Goal: Task Accomplishment & Management: Manage account settings

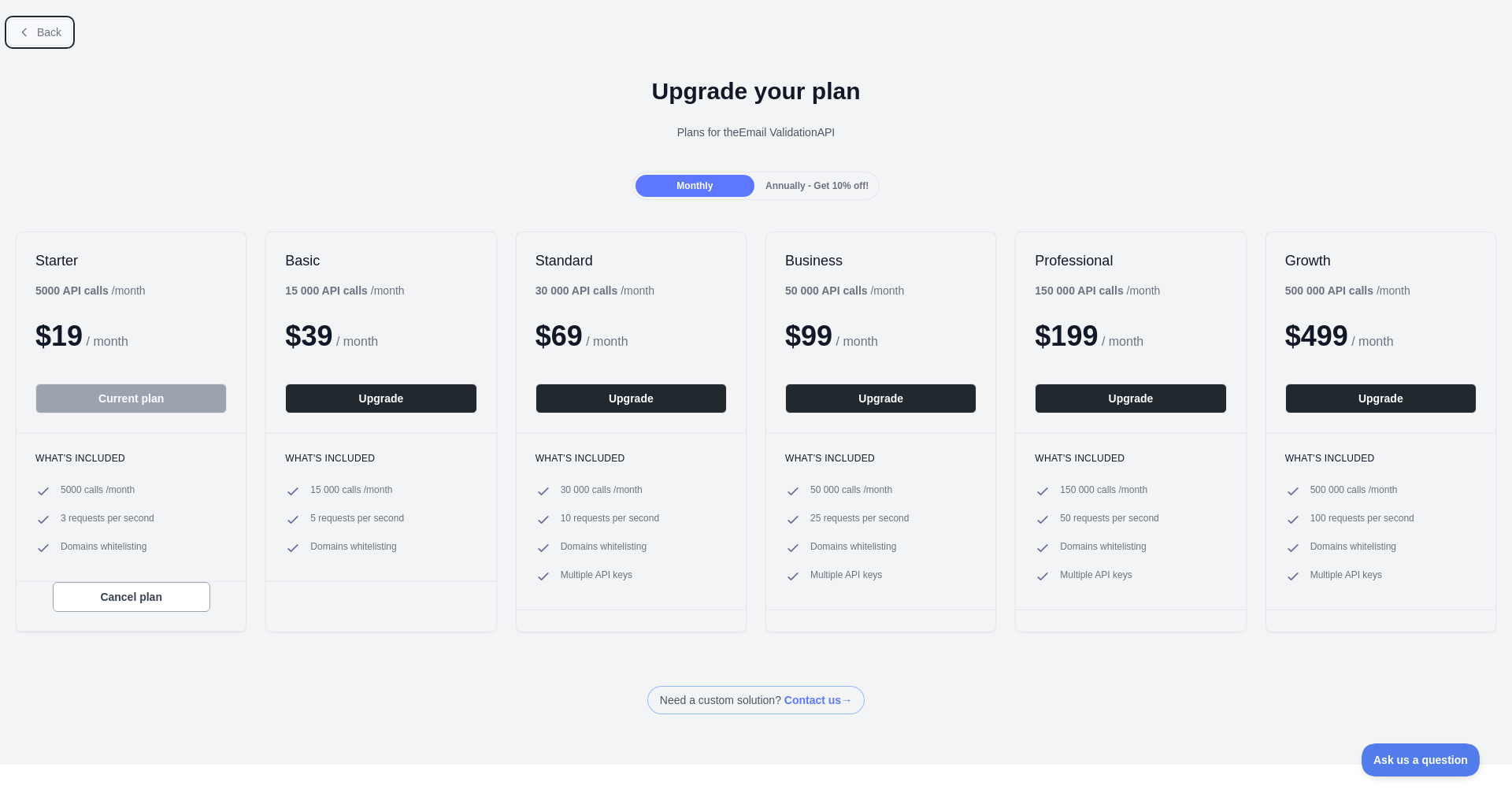
click at [41, 38] on button "Back" at bounding box center [39, 33] width 63 height 27
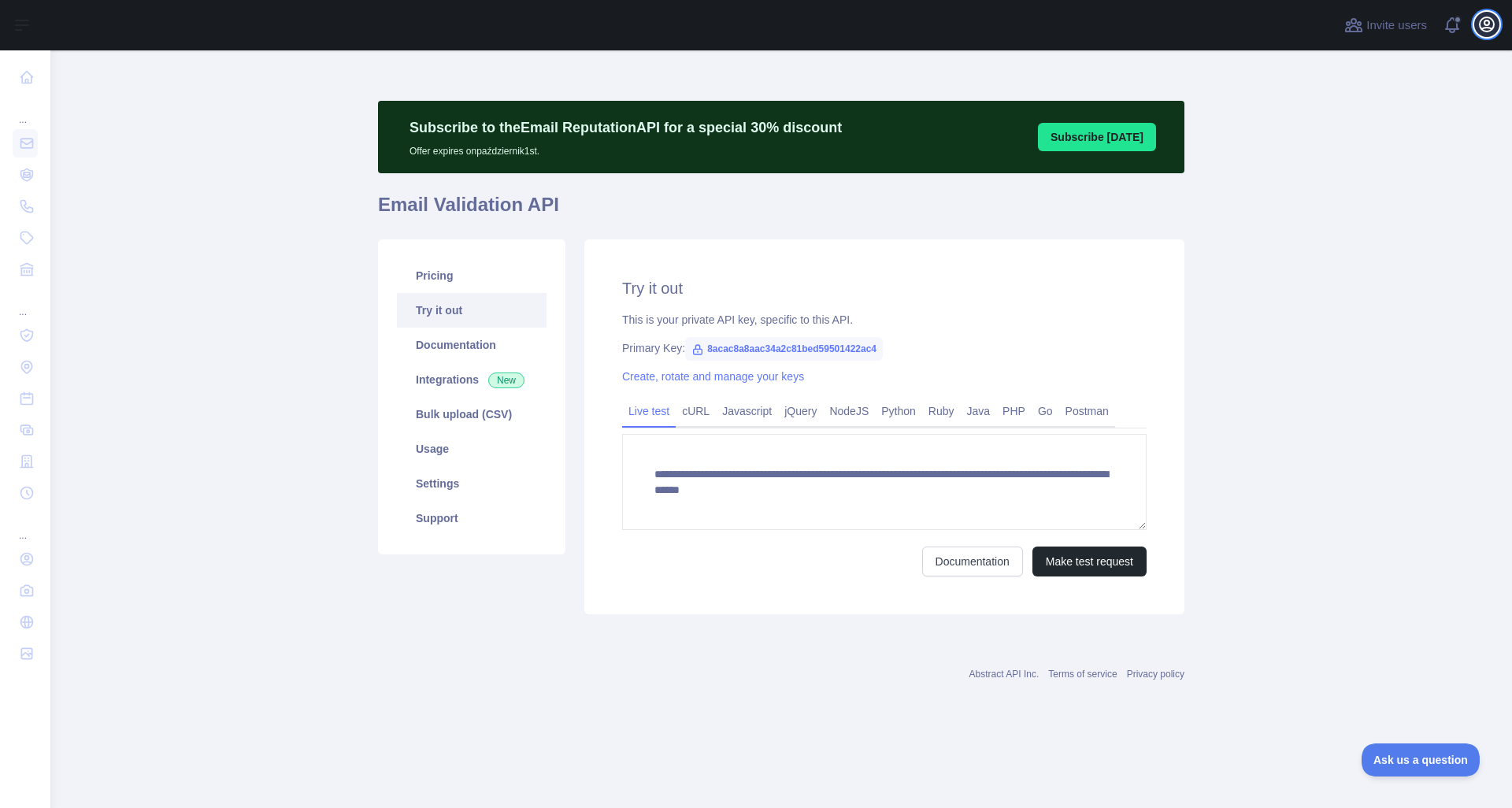
click at [1481, 25] on icon "button" at bounding box center [1487, 25] width 19 height 19
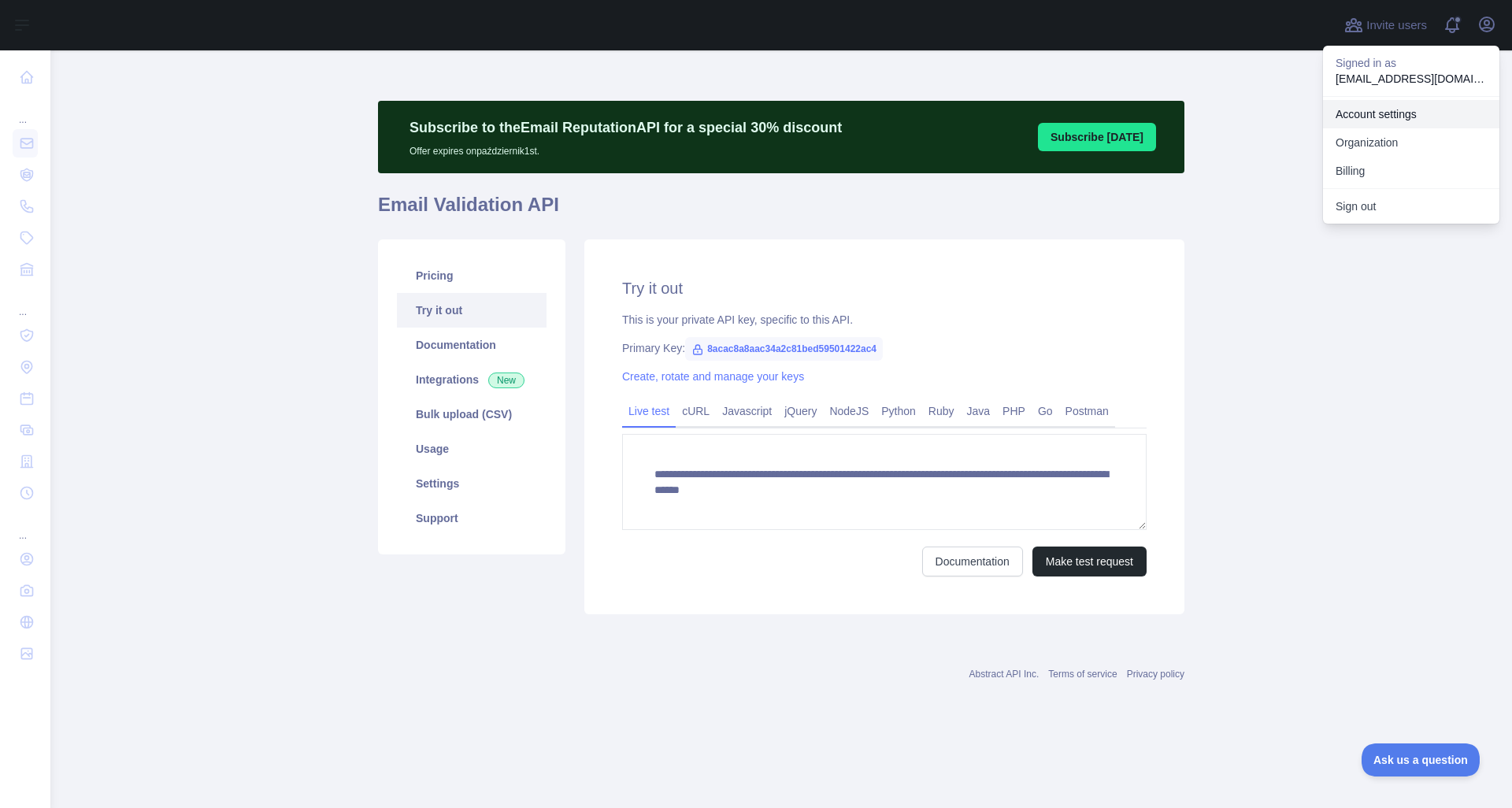
click at [1394, 117] on link "Account settings" at bounding box center [1411, 114] width 177 height 29
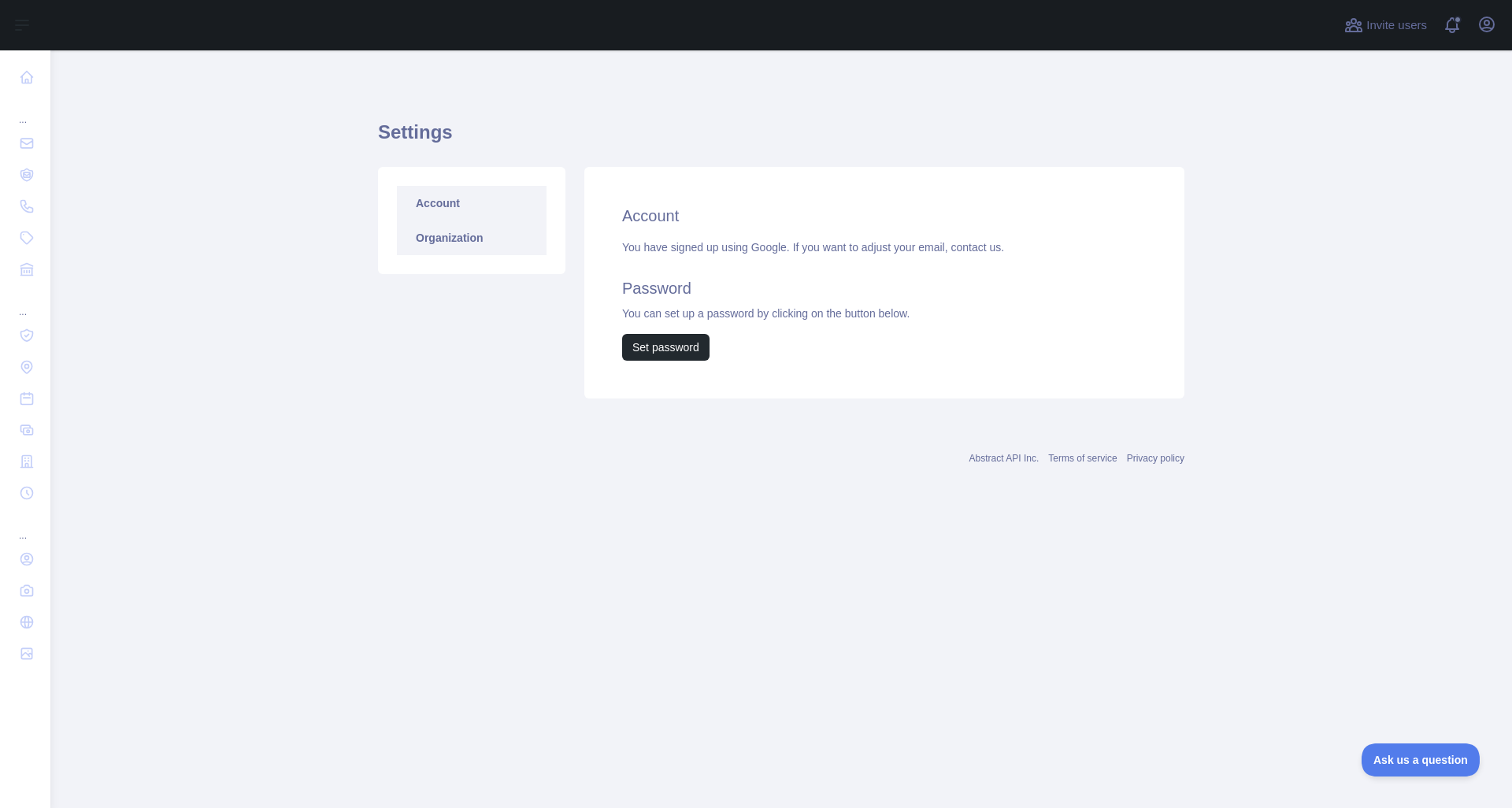
click at [465, 238] on link "Organization" at bounding box center [472, 238] width 150 height 35
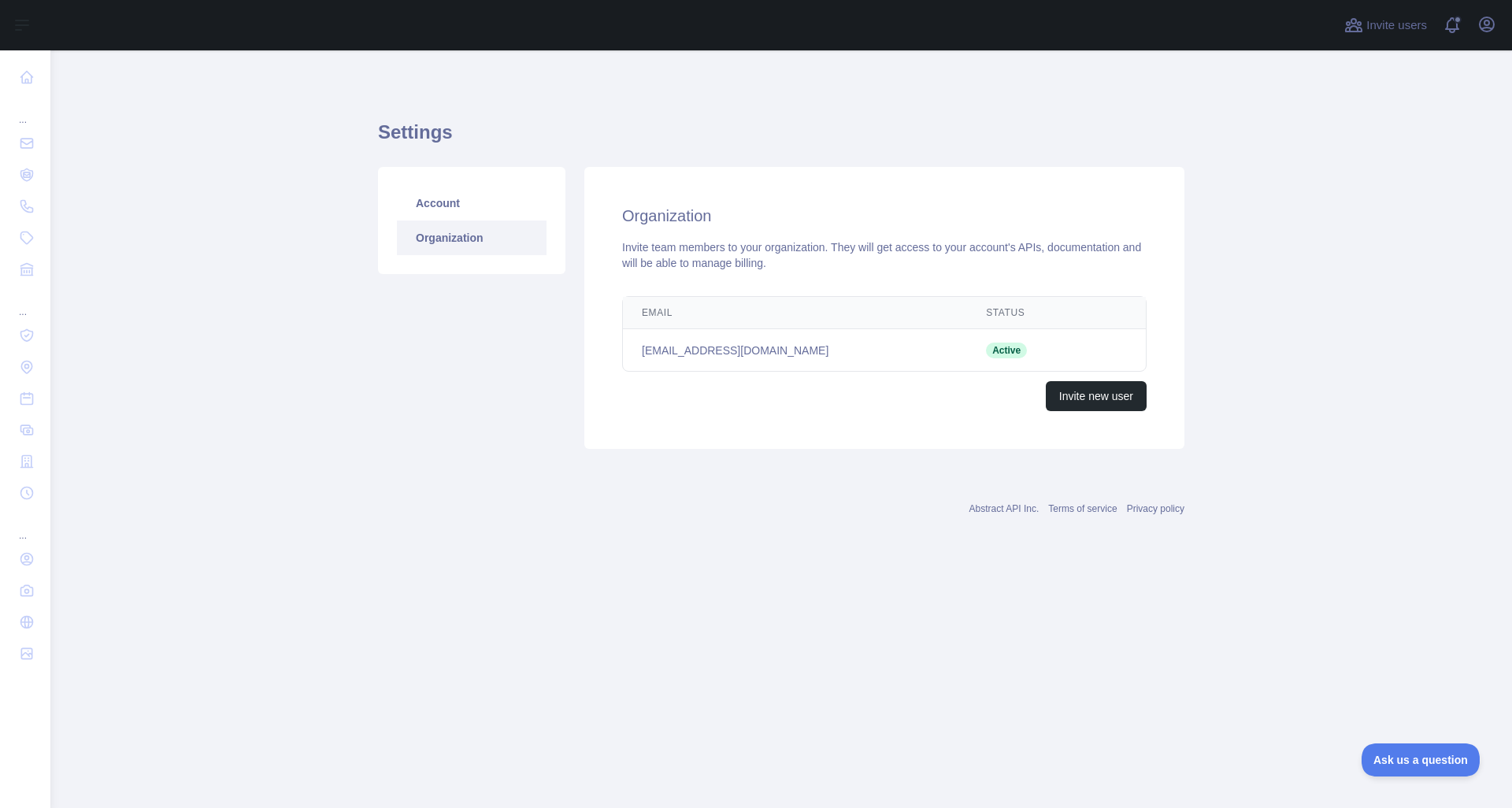
click at [241, 225] on main "Settings Account Organization Organization Invite team members to your organiza…" at bounding box center [780, 428] width 1461 height 758
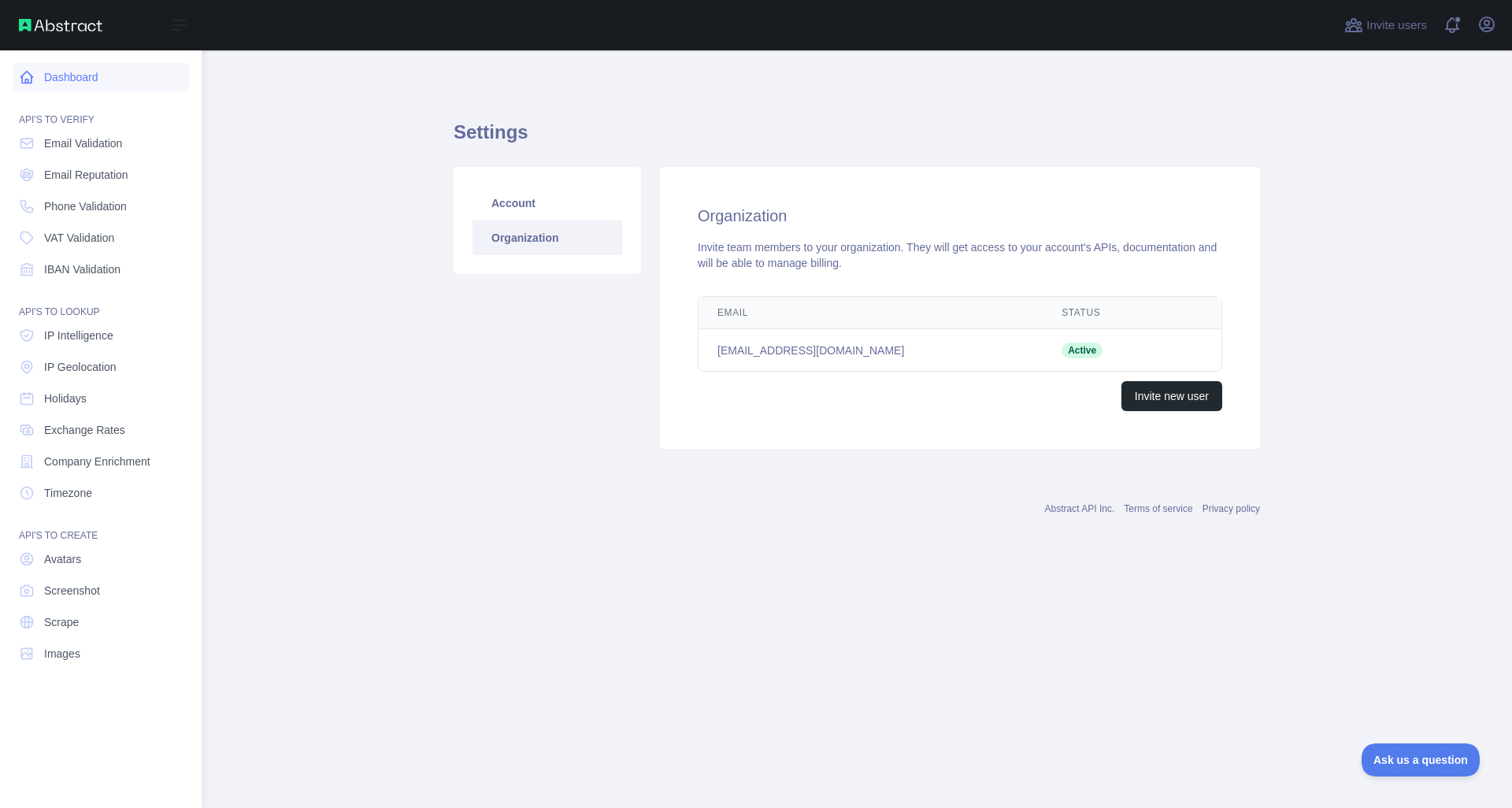
click at [69, 84] on link "Dashboard" at bounding box center [101, 78] width 177 height 29
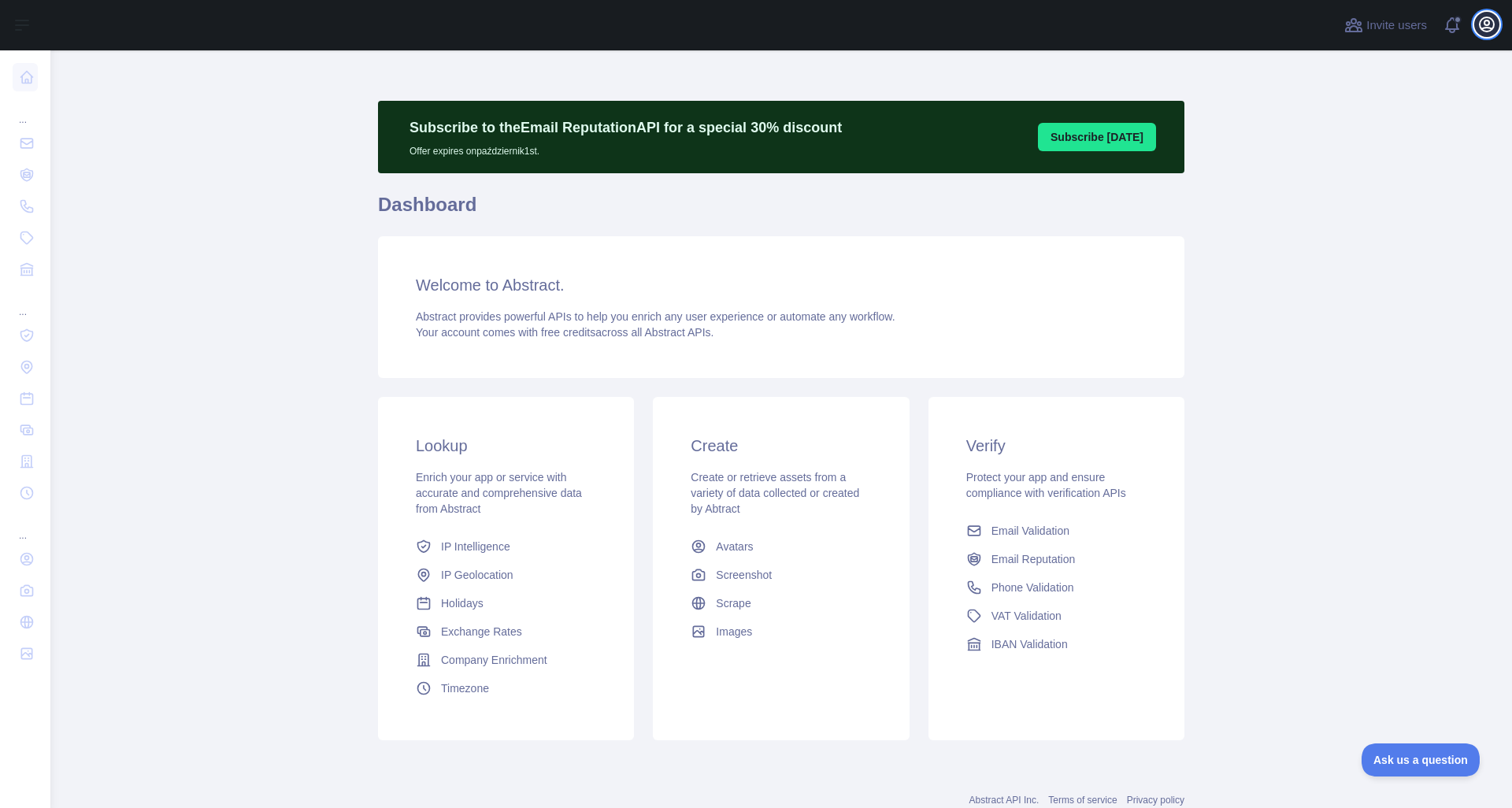
click at [1487, 29] on icon "button" at bounding box center [1487, 25] width 19 height 19
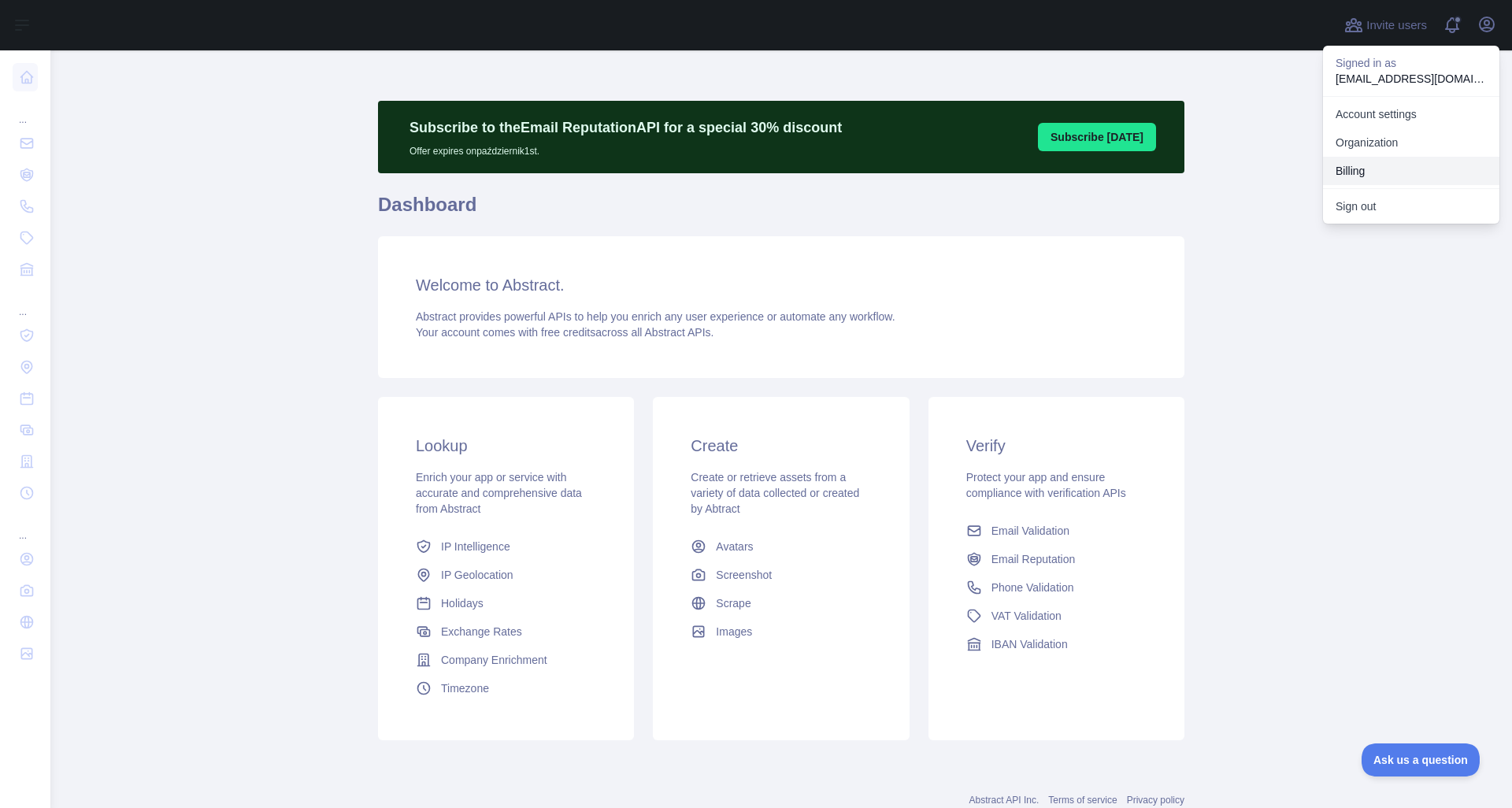
click at [1371, 159] on button "Billing" at bounding box center [1411, 171] width 177 height 29
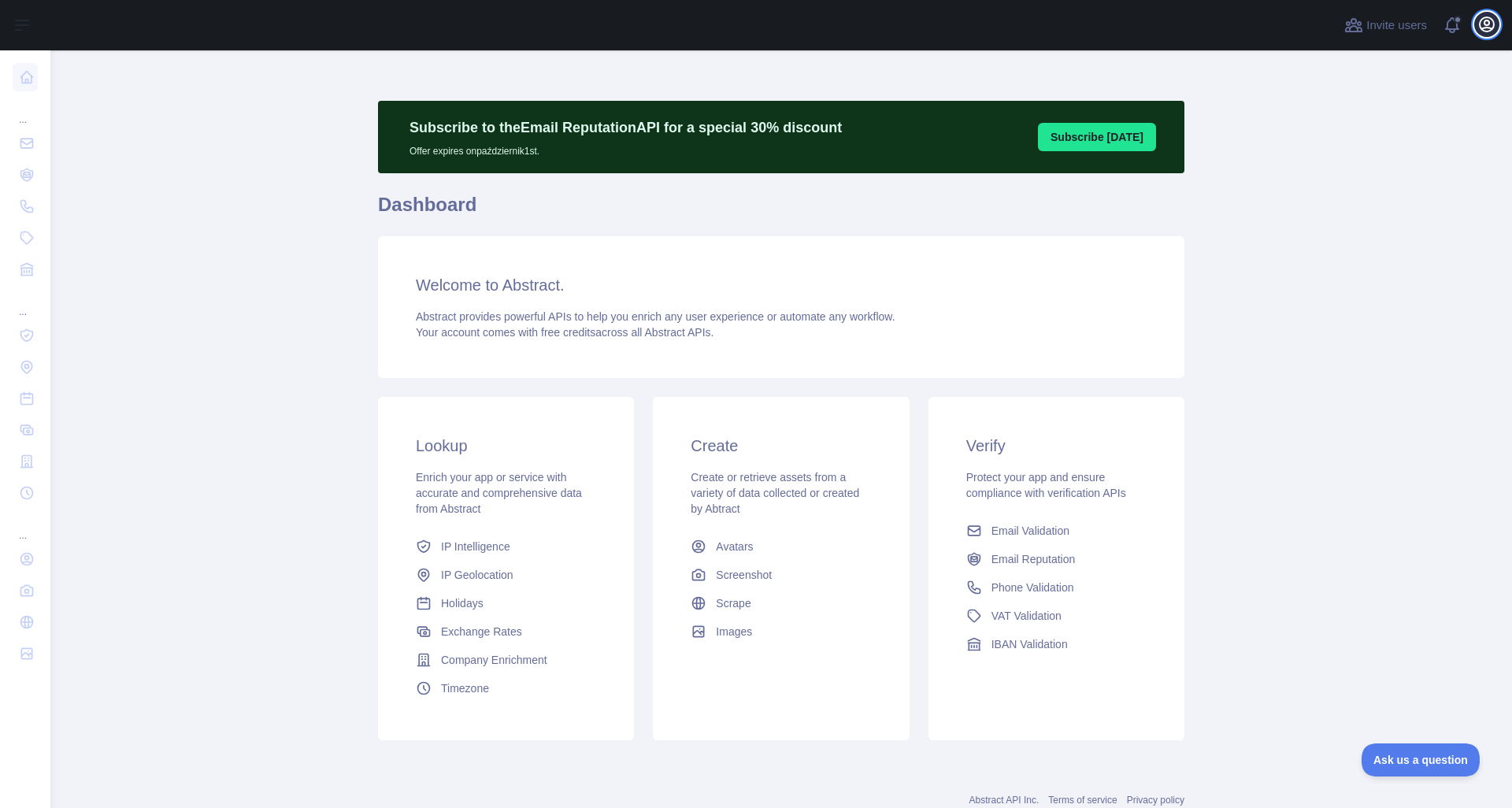
click at [1486, 24] on icon "button" at bounding box center [1486, 24] width 14 height 14
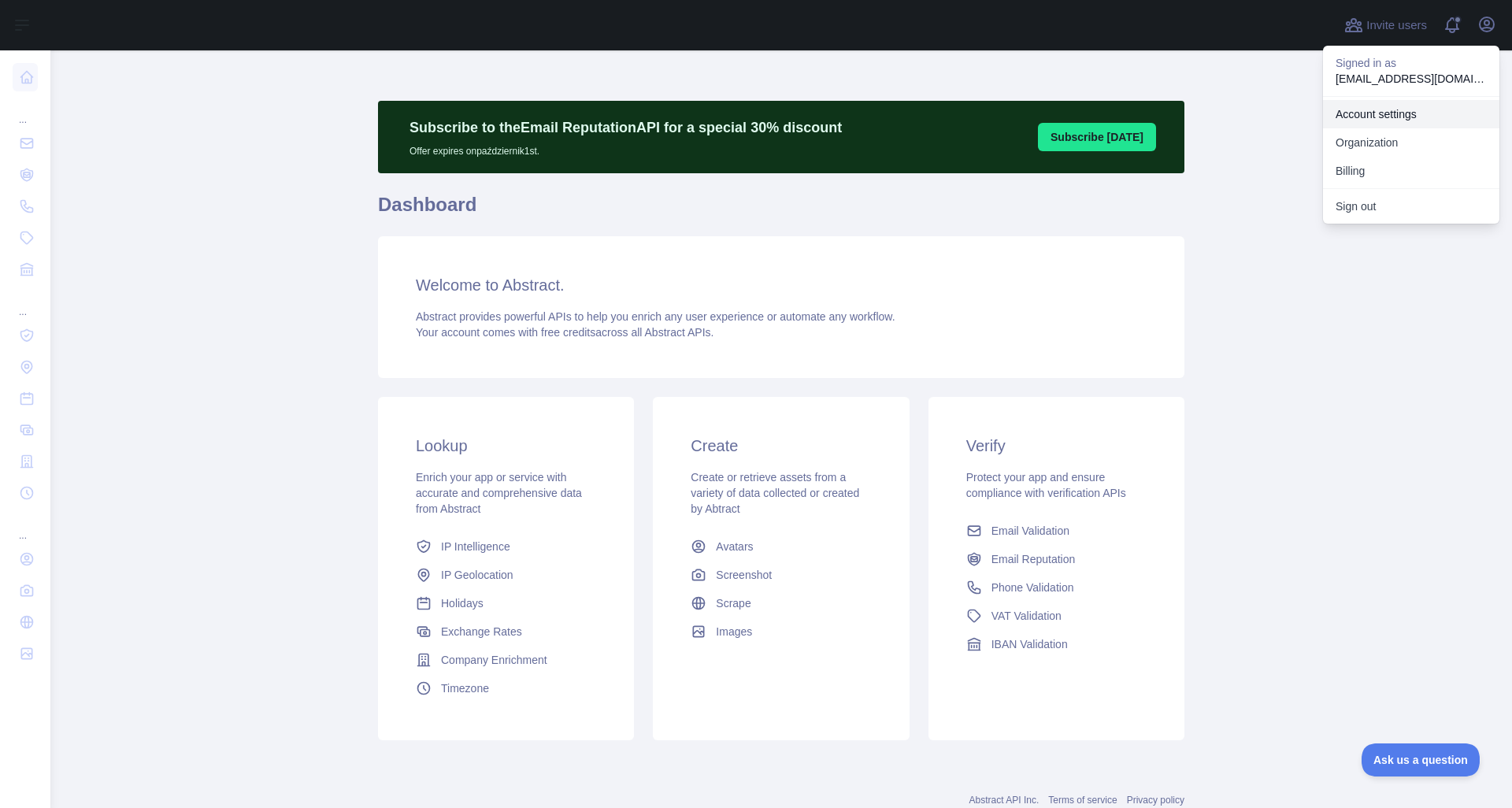
click at [1383, 117] on link "Account settings" at bounding box center [1411, 114] width 177 height 29
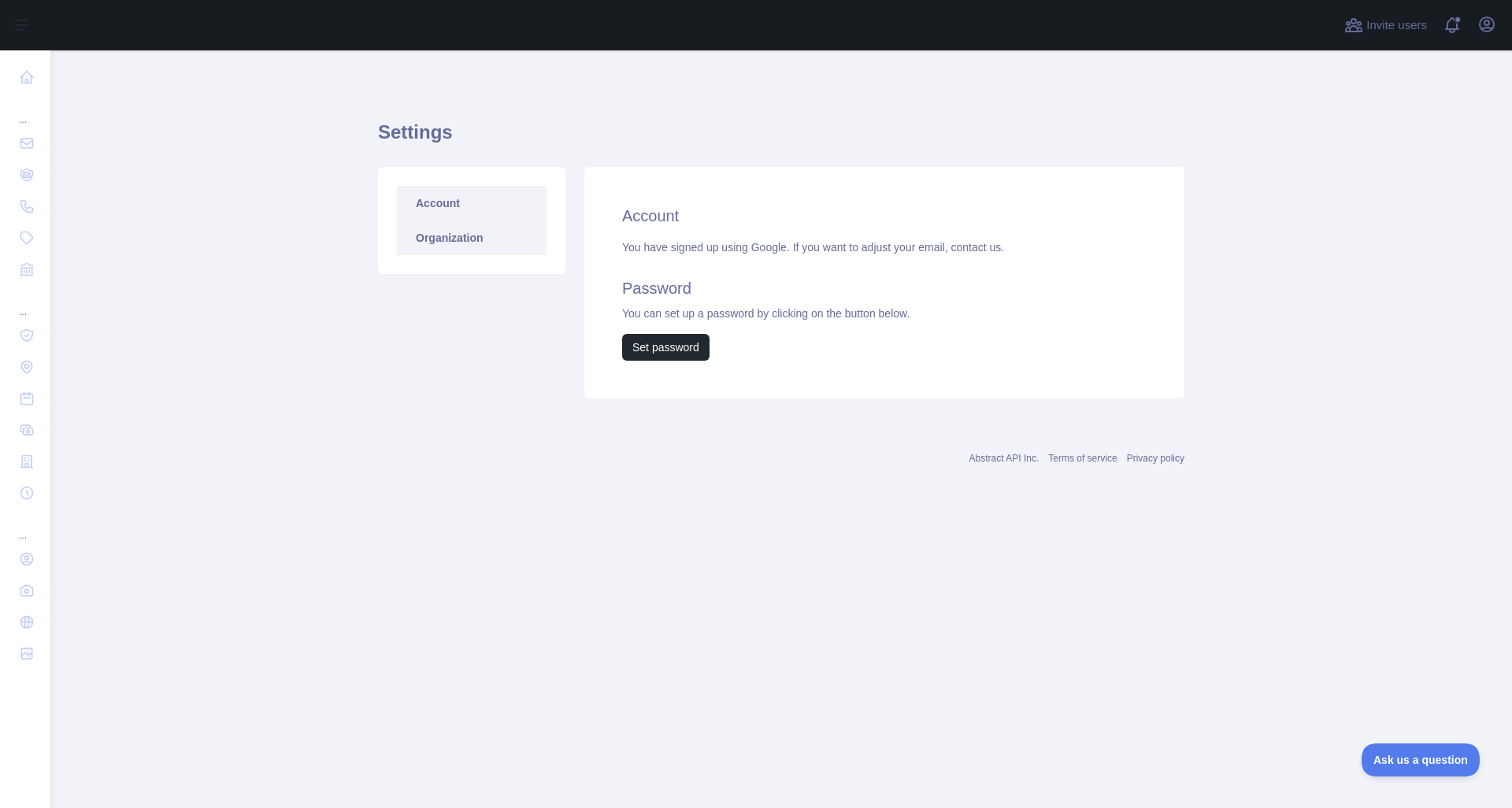
click at [466, 245] on link "Organization" at bounding box center [472, 238] width 150 height 35
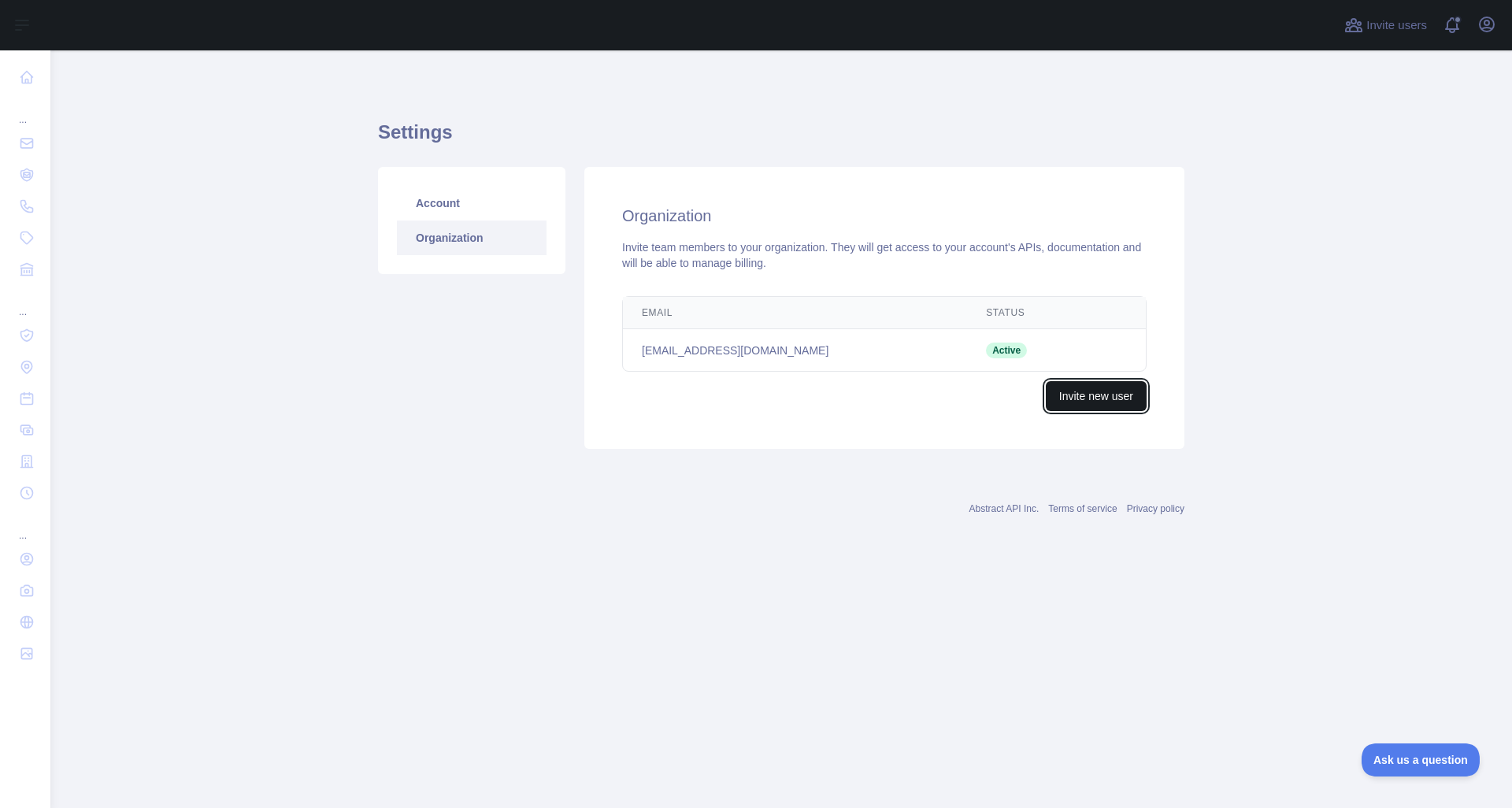
click at [1085, 395] on button "Invite new user" at bounding box center [1096, 396] width 101 height 30
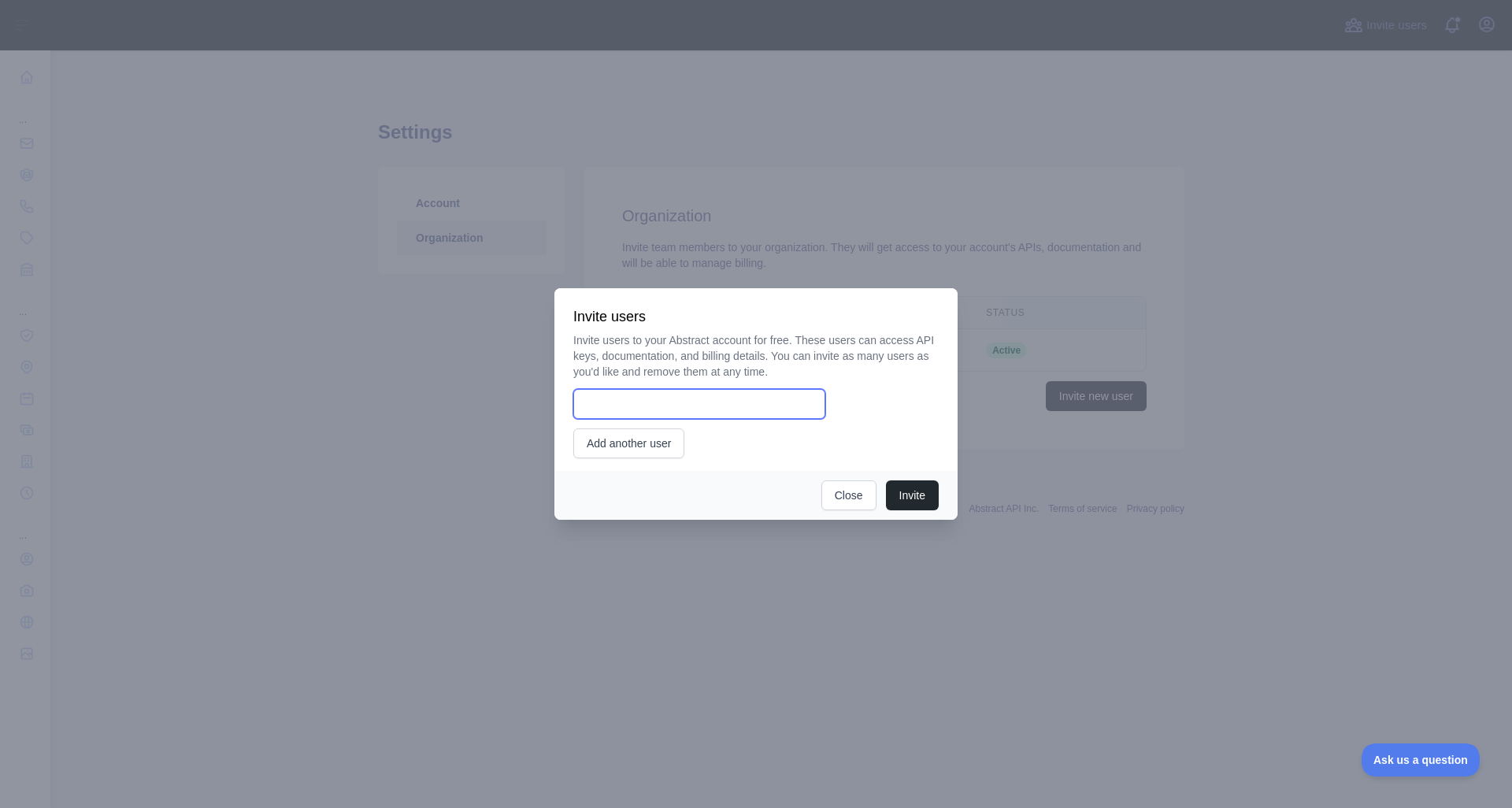
click at [671, 411] on input "email" at bounding box center [699, 404] width 252 height 30
paste input "**********"
type input "**********"
paste input "**********"
type input "**********"
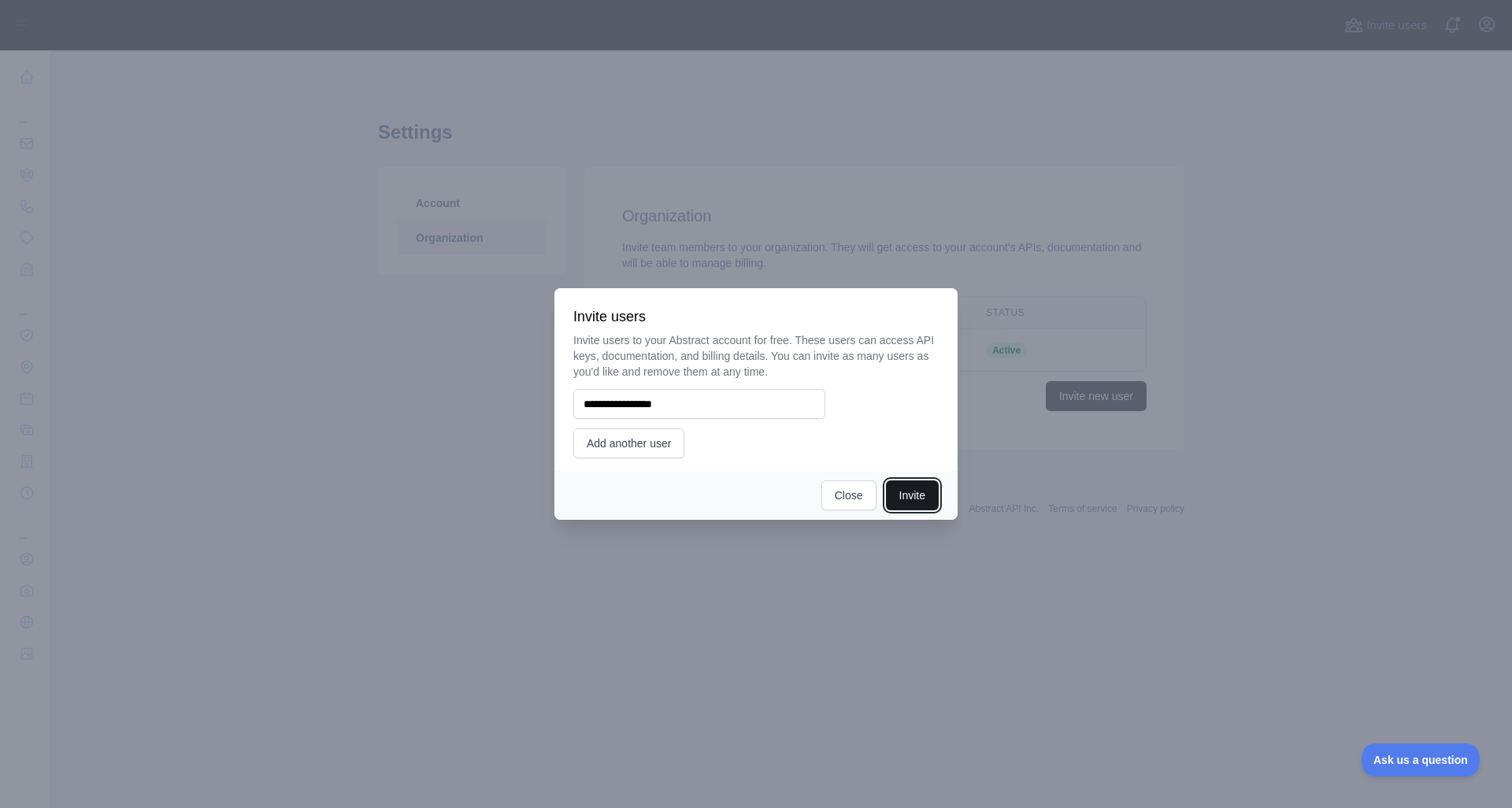
click at [906, 493] on button "Invite" at bounding box center [912, 495] width 53 height 30
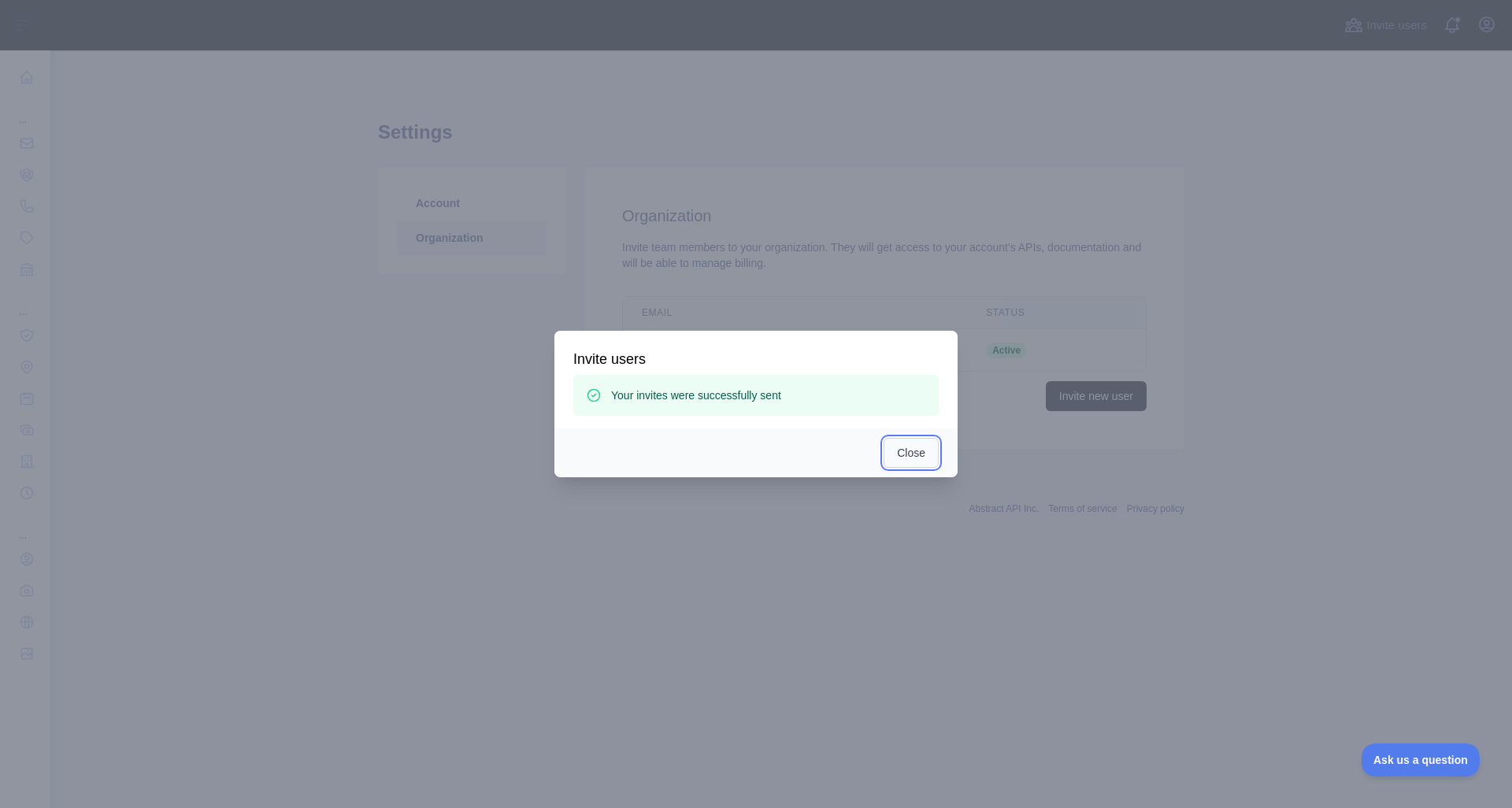
click at [907, 456] on button "Close" at bounding box center [911, 453] width 55 height 30
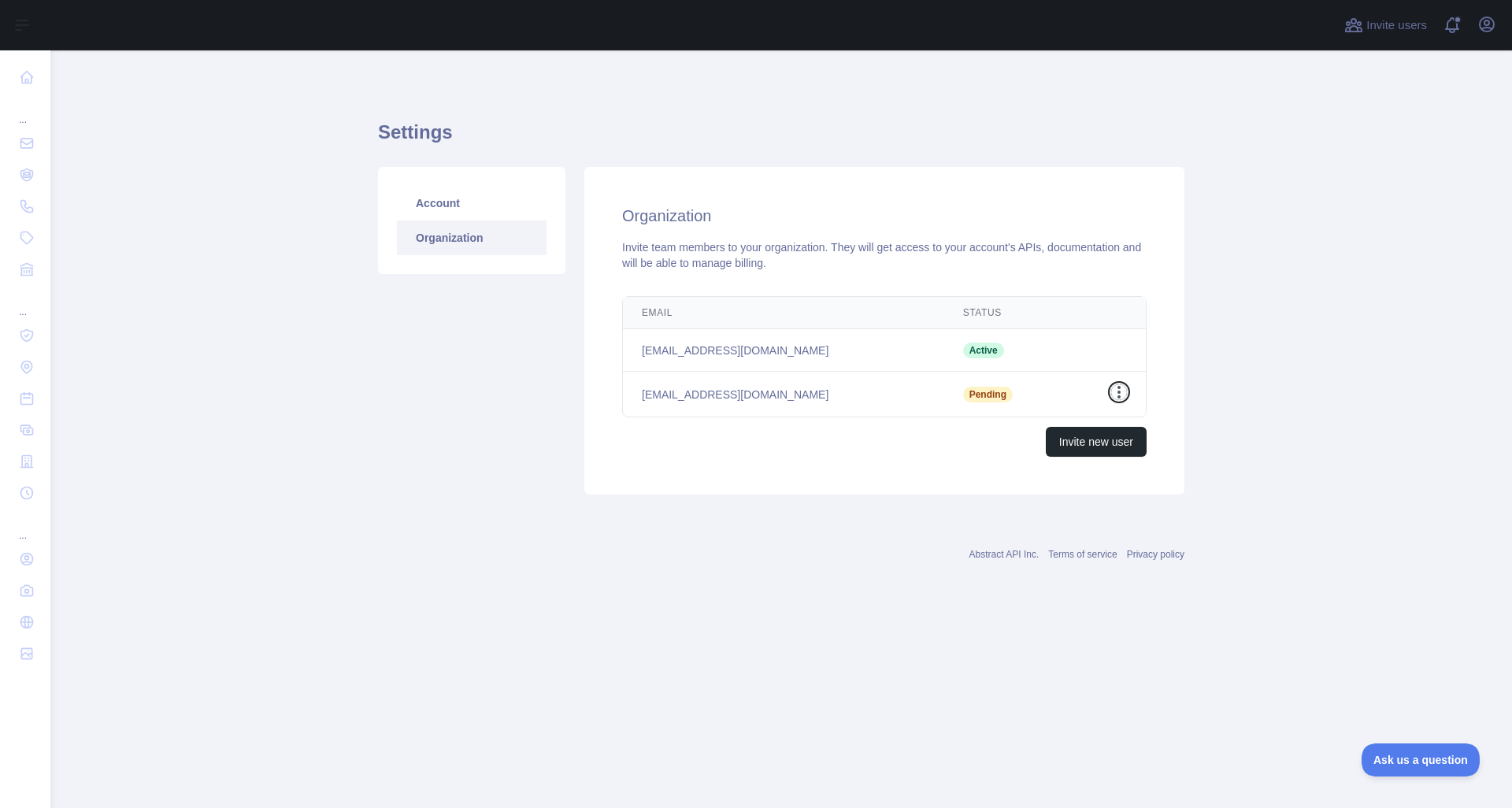
click at [1116, 395] on icon "button" at bounding box center [1119, 392] width 15 height 15
click at [1075, 372] on td "Open options Resend invite Cancel Invite" at bounding box center [1108, 395] width 77 height 46
